Goal: Information Seeking & Learning: Learn about a topic

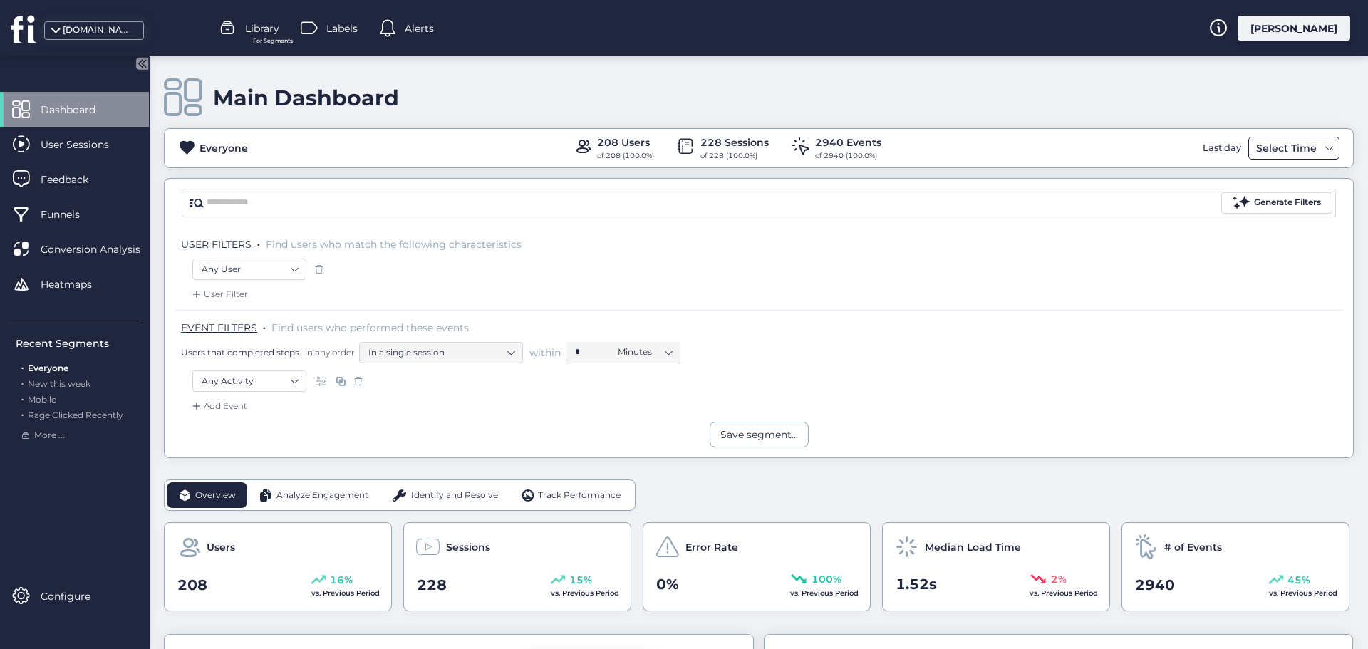
click at [1258, 148] on div "Select Time" at bounding box center [1286, 148] width 68 height 17
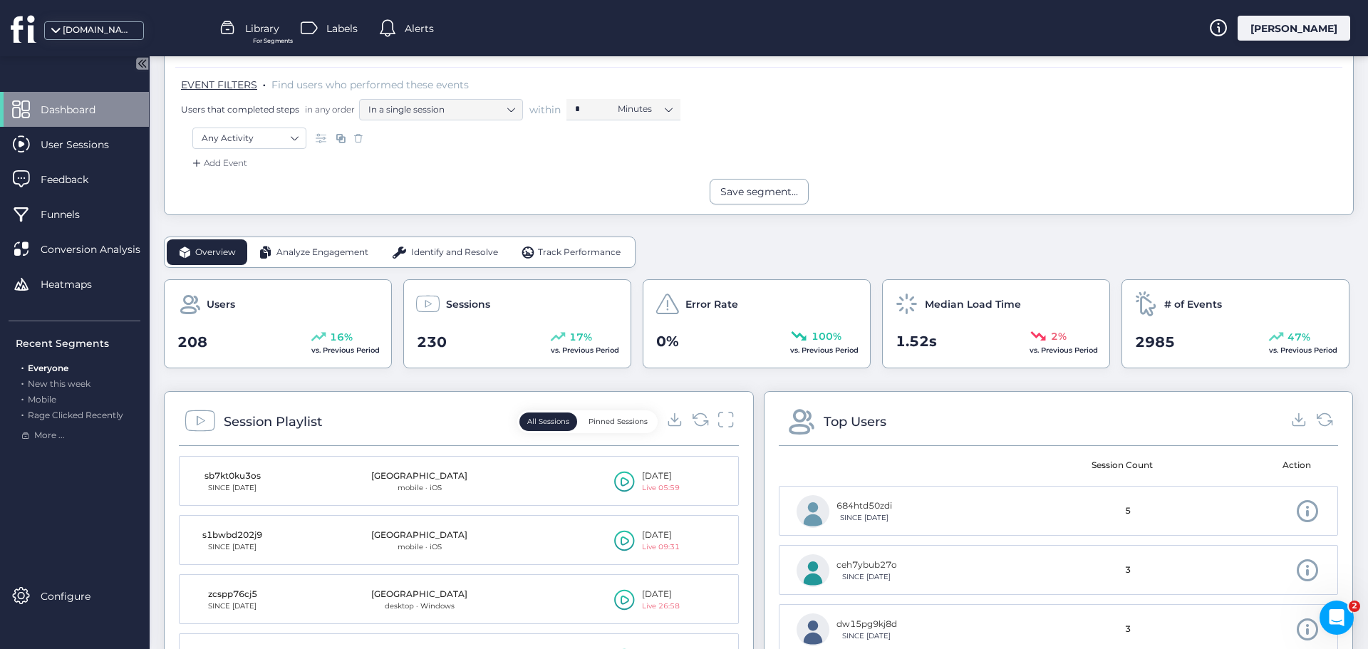
scroll to position [285, 0]
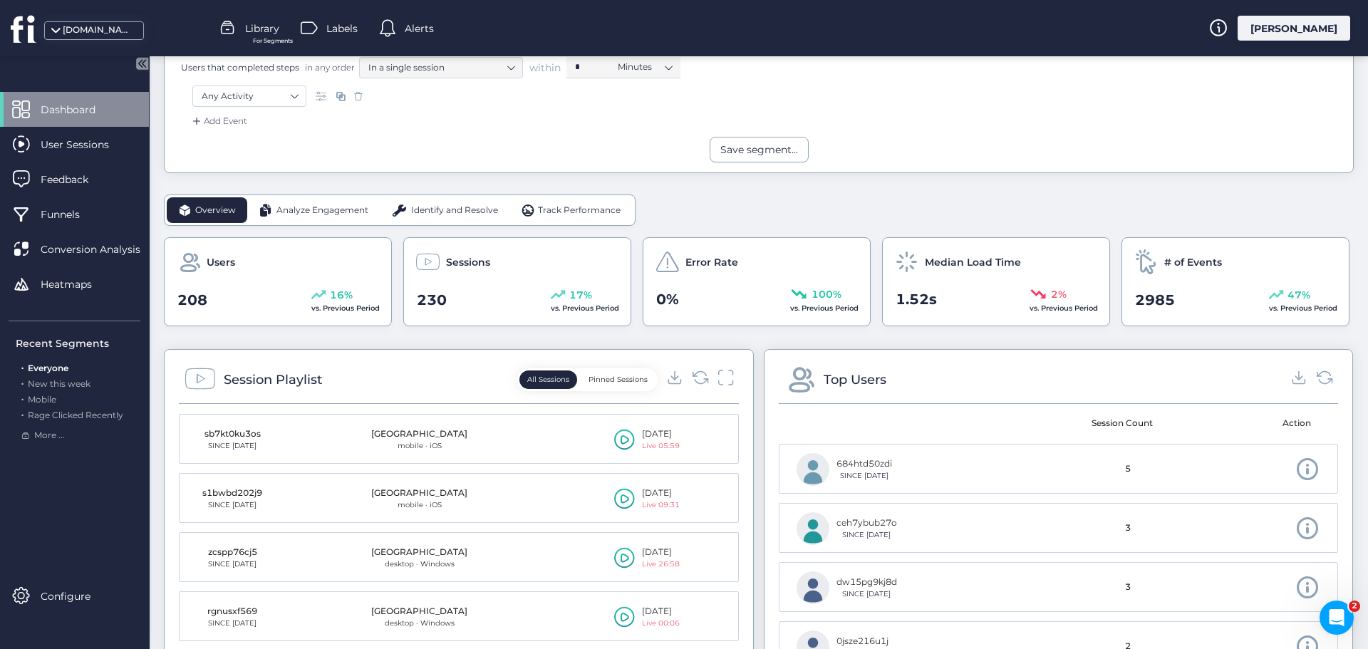
click at [309, 201] on div "Analyze Engagement" at bounding box center [313, 210] width 132 height 26
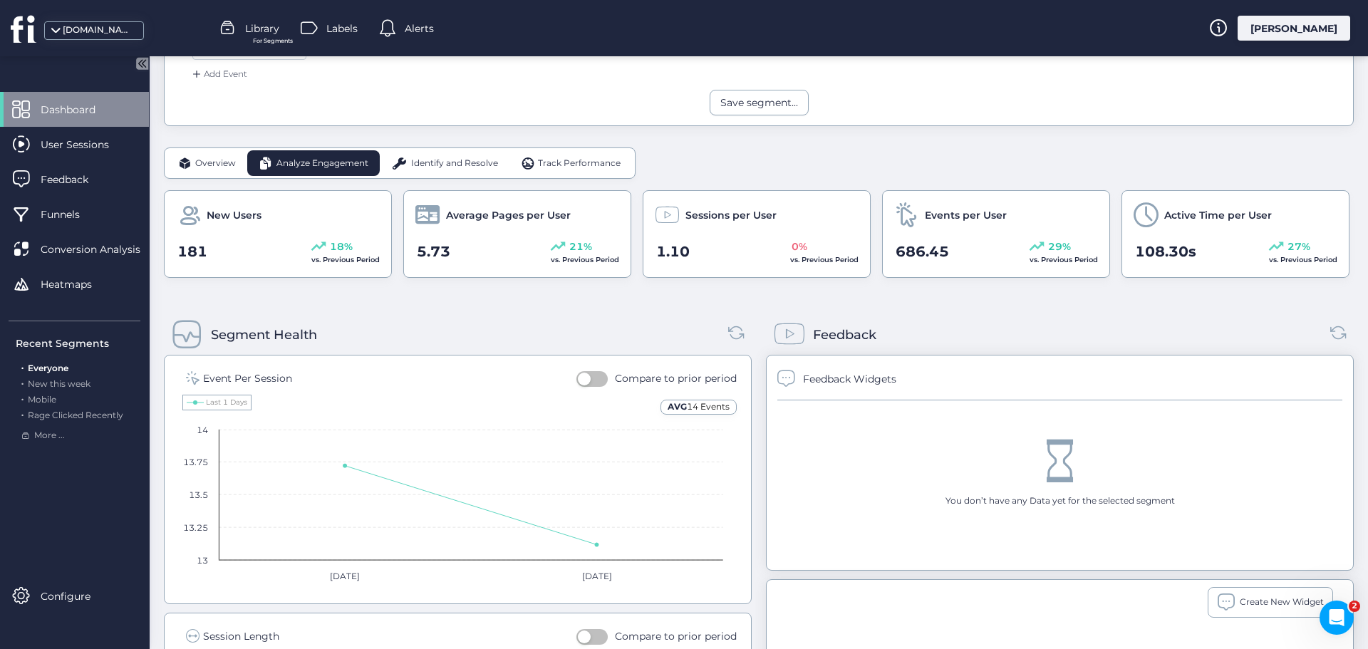
scroll to position [356, 0]
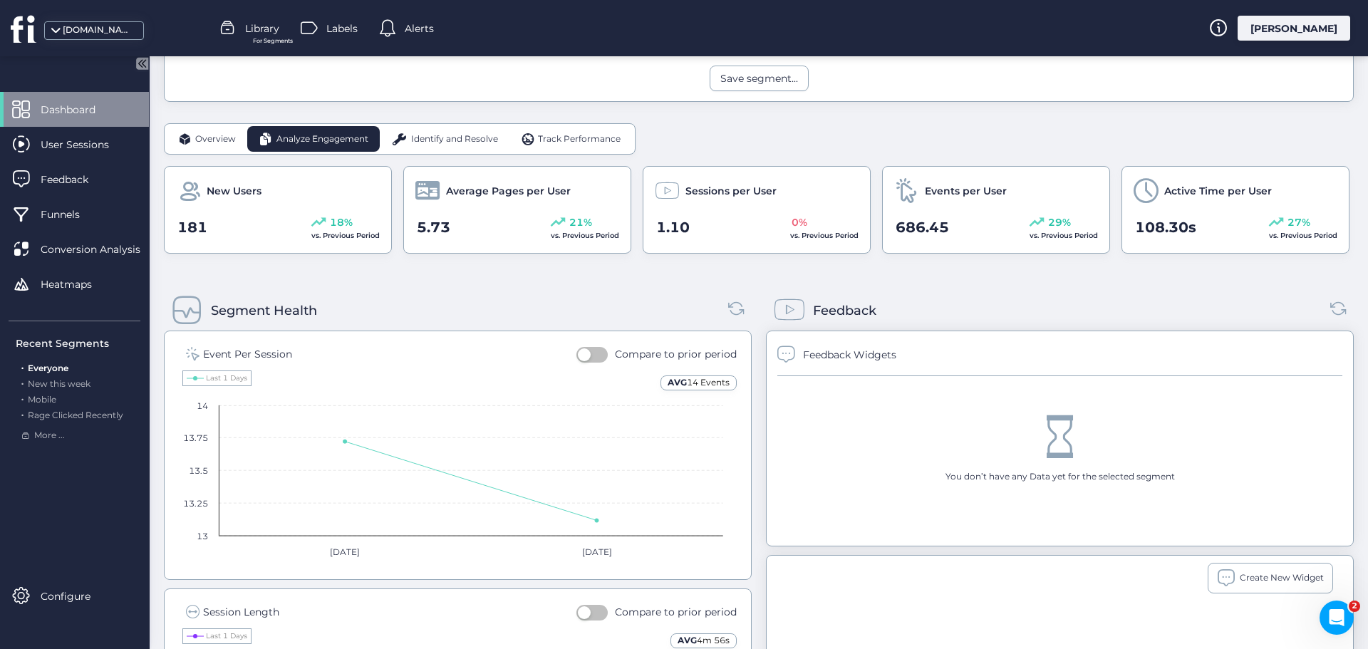
click at [464, 139] on span "Identify and Resolve" at bounding box center [454, 139] width 87 height 14
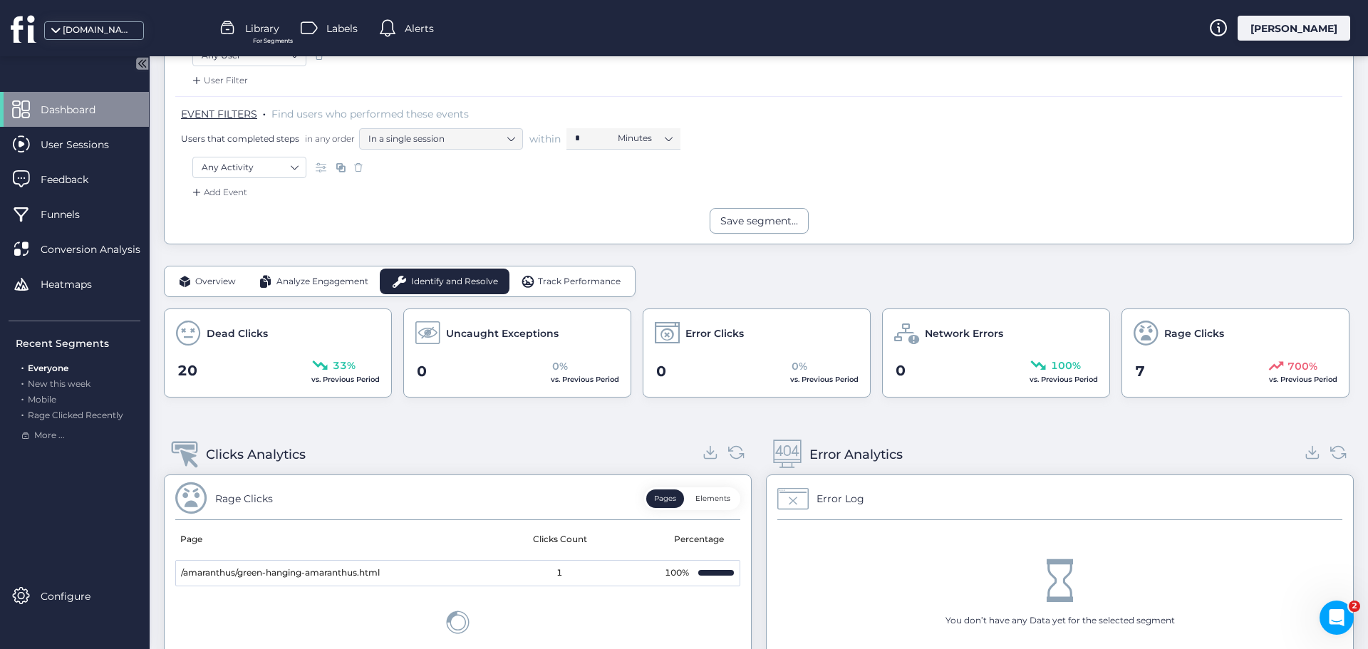
scroll to position [285, 0]
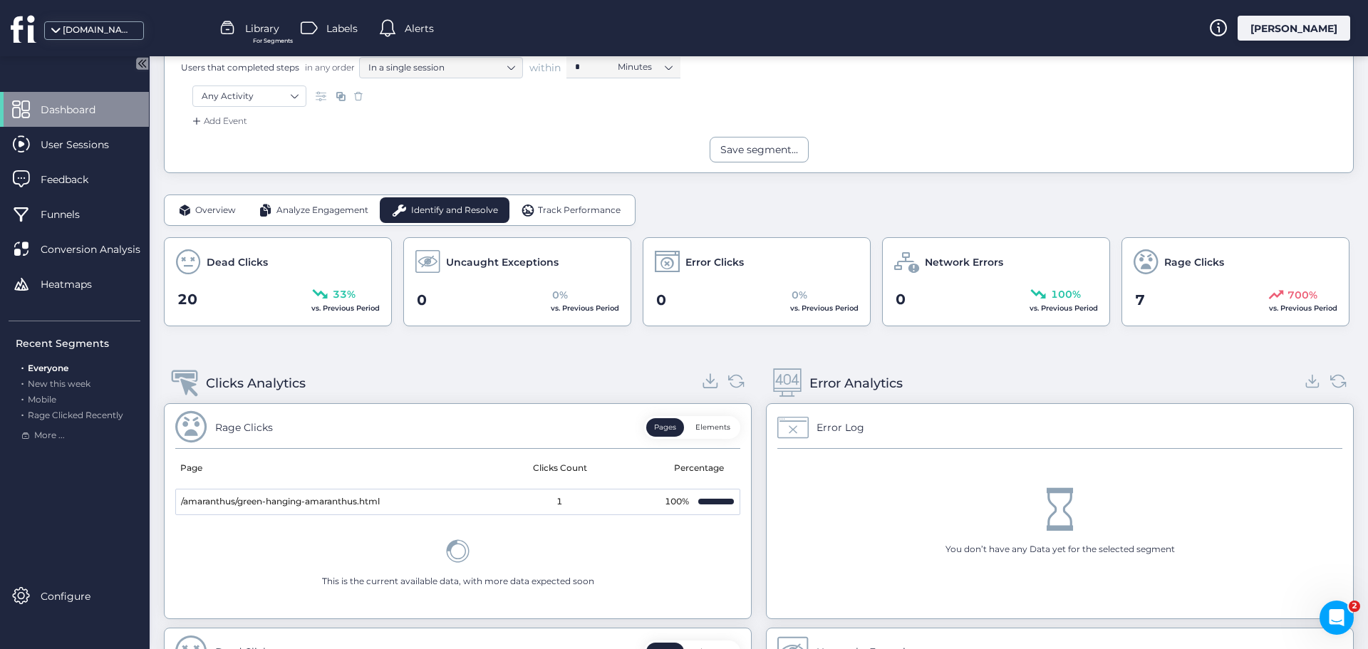
click at [708, 381] on icon at bounding box center [710, 380] width 19 height 19
click at [580, 207] on span "Track Performance" at bounding box center [579, 211] width 83 height 14
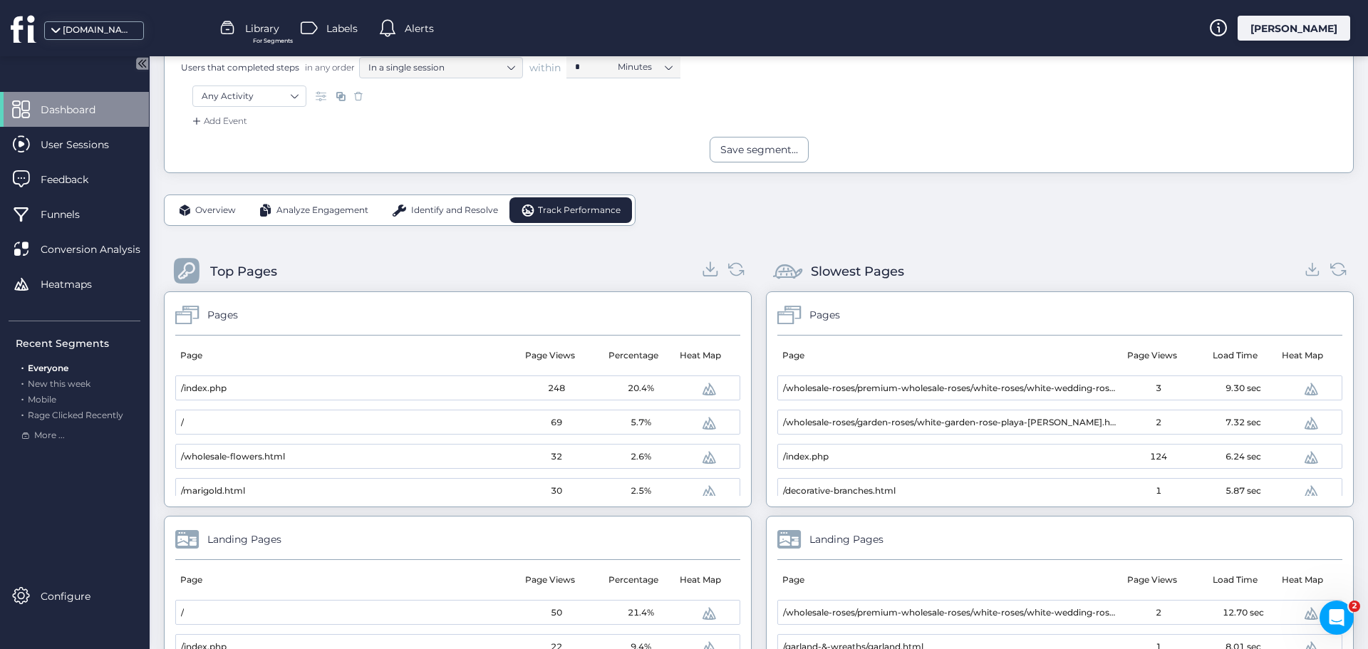
click at [707, 271] on icon at bounding box center [710, 268] width 19 height 19
click at [1303, 272] on icon at bounding box center [1312, 268] width 19 height 19
